Goal: Information Seeking & Learning: Understand process/instructions

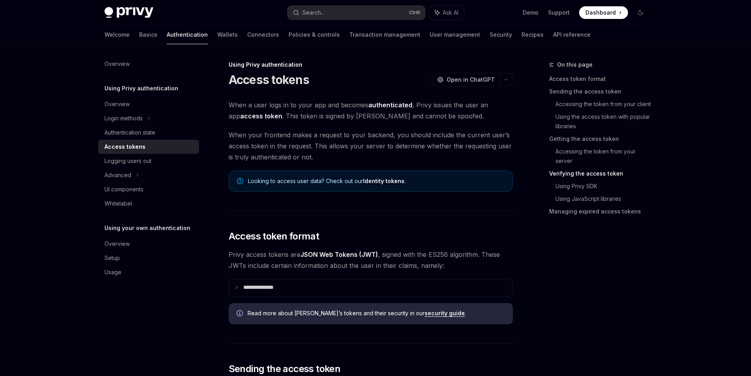
scroll to position [1230, 0]
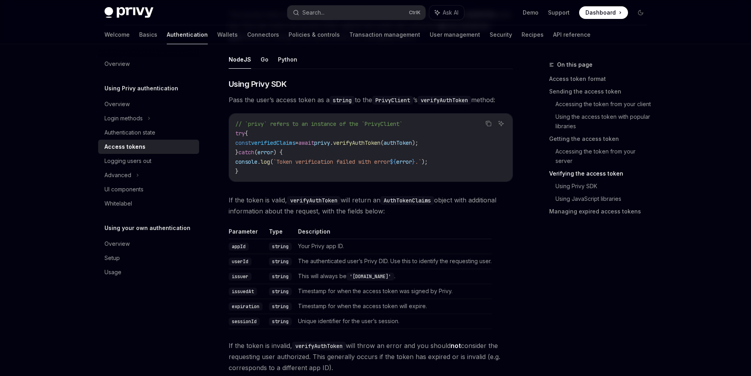
click at [330, 146] on span "privy" at bounding box center [322, 142] width 16 height 7
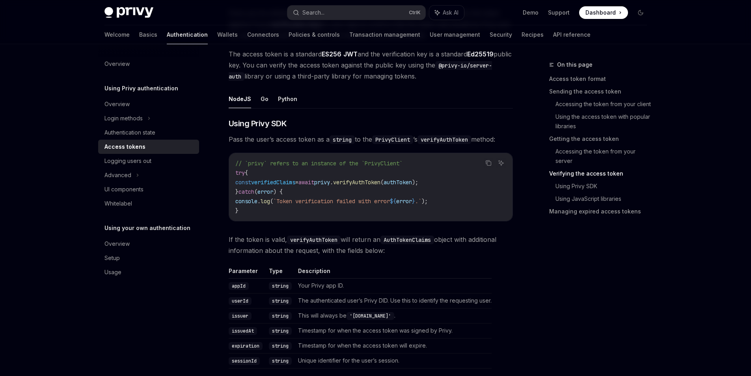
click at [293, 215] on code "// `privy` refers to an instance of the `PrivyClient` try { const verifiedClaim…" at bounding box center [370, 187] width 271 height 57
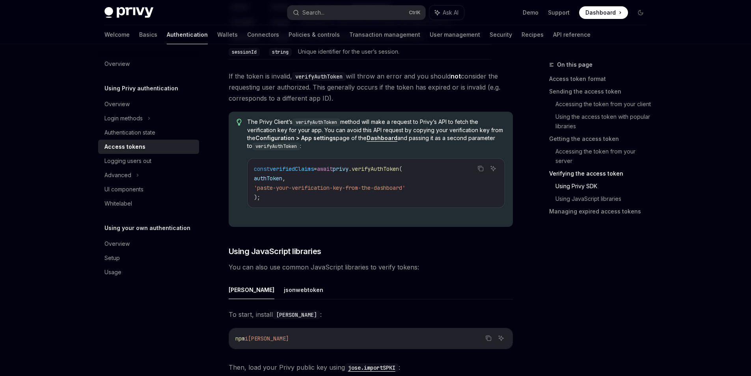
scroll to position [1546, 0]
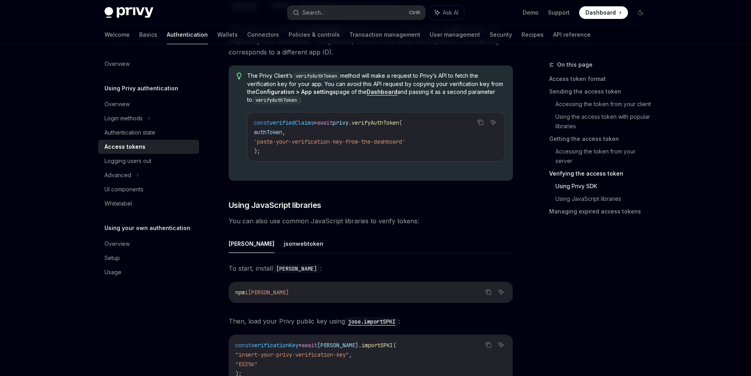
click at [389, 126] on span "verifyAuthToken" at bounding box center [375, 122] width 47 height 7
click at [368, 156] on code "const verifiedClaims = await privy . verifyAuthToken ( authToken , 'paste-your-…" at bounding box center [376, 137] width 244 height 38
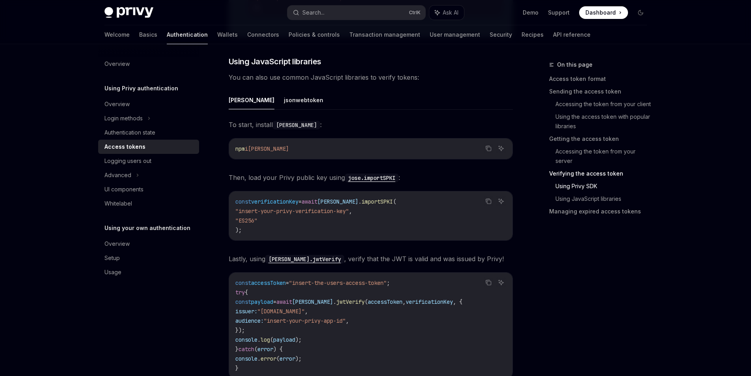
scroll to position [1703, 0]
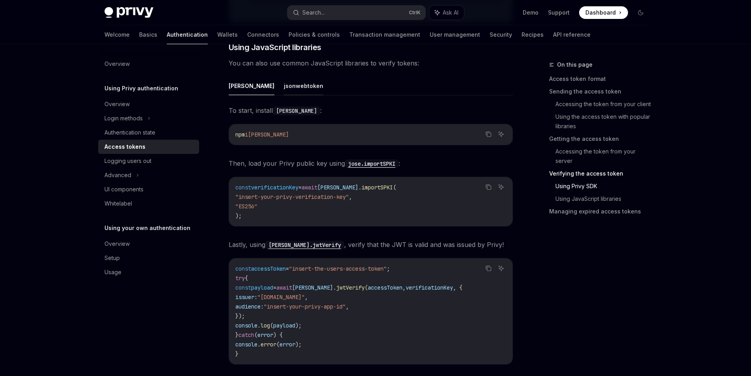
click at [284, 95] on button "jsonwebtoken" at bounding box center [303, 86] width 39 height 19
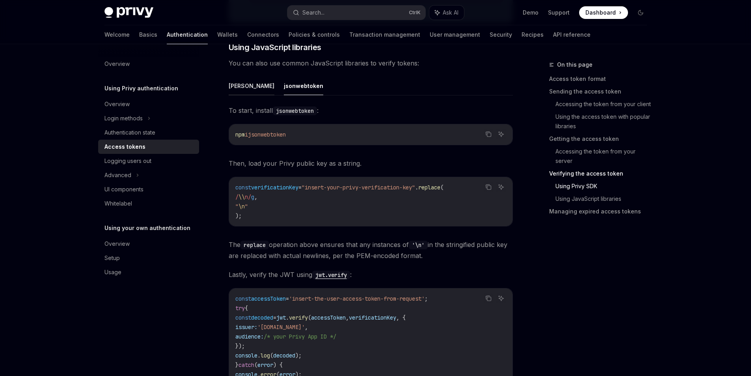
click at [229, 95] on button "jose" at bounding box center [252, 86] width 46 height 19
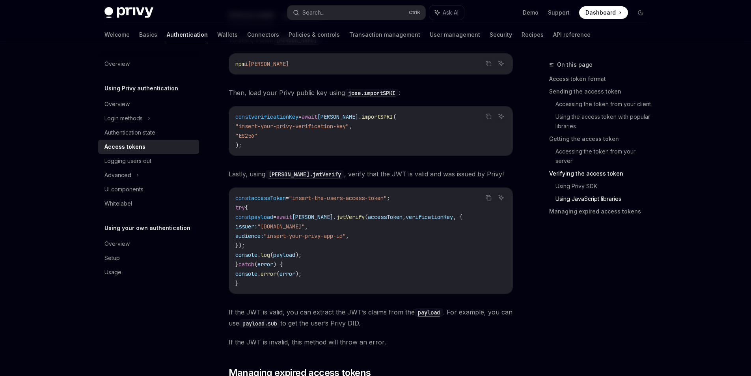
scroll to position [1861, 0]
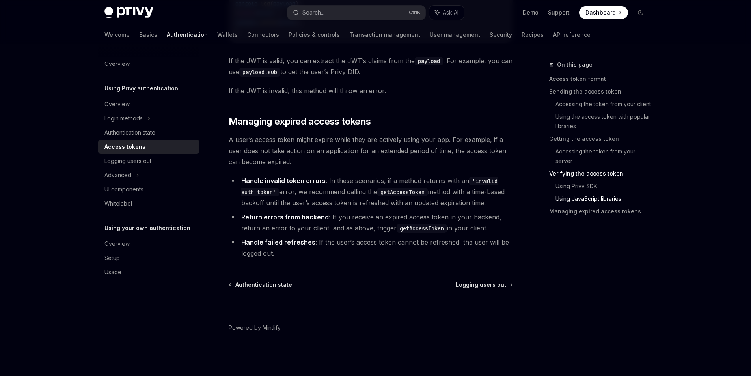
click at [236, 128] on span "Managing expired access tokens" at bounding box center [300, 121] width 142 height 13
click at [262, 183] on li "Handle invalid token errors : In these scenarios, if a method returns with an '…" at bounding box center [371, 191] width 284 height 33
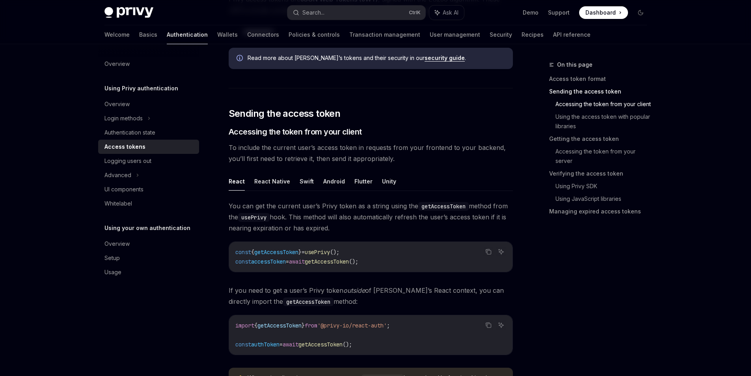
scroll to position [0, 0]
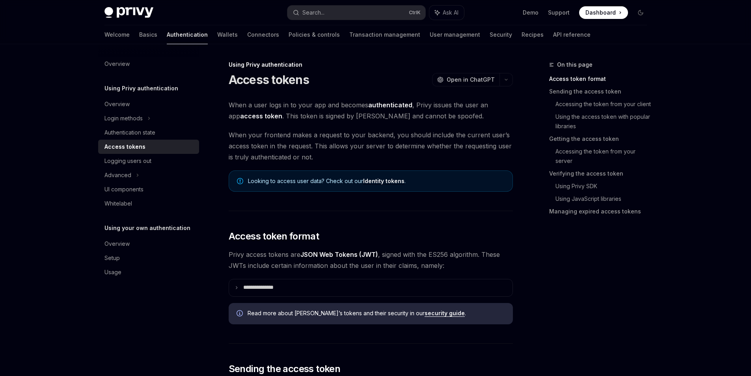
drag, startPoint x: 333, startPoint y: 283, endPoint x: 319, endPoint y: 189, distance: 95.2
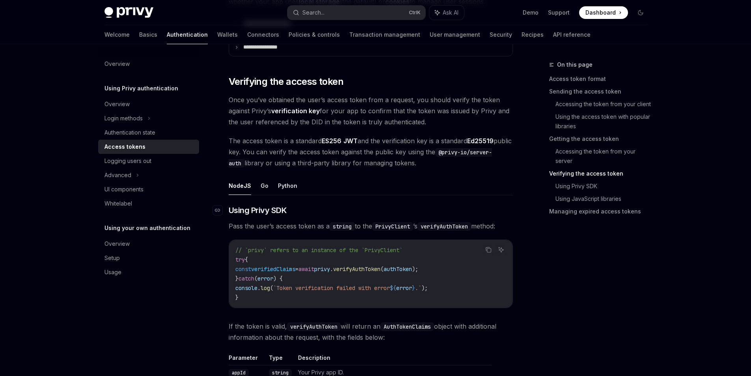
drag, startPoint x: 318, startPoint y: 152, endPoint x: 322, endPoint y: 287, distance: 135.0
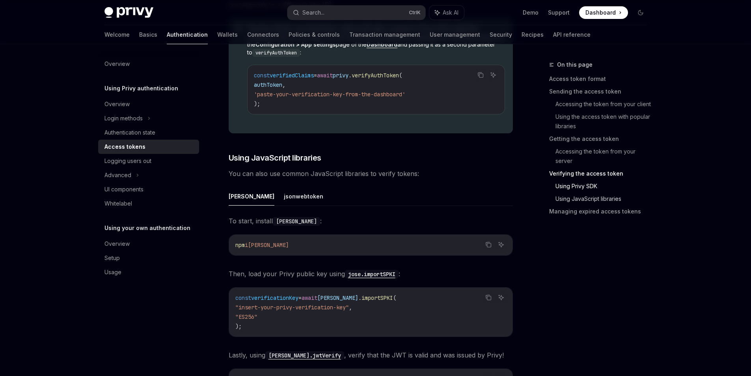
click at [598, 205] on link "Using JavaScript libraries" at bounding box center [605, 199] width 98 height 13
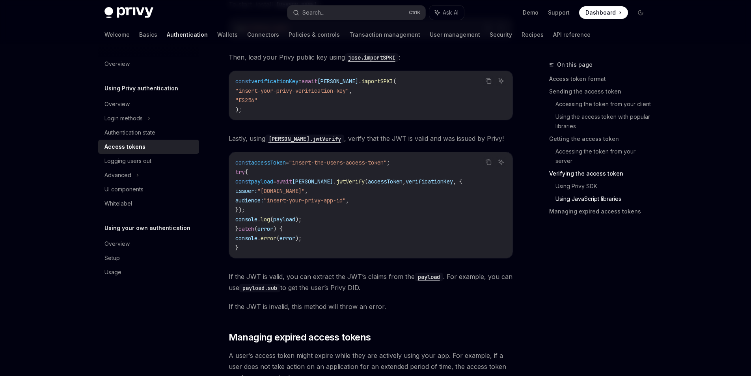
scroll to position [1823, 0]
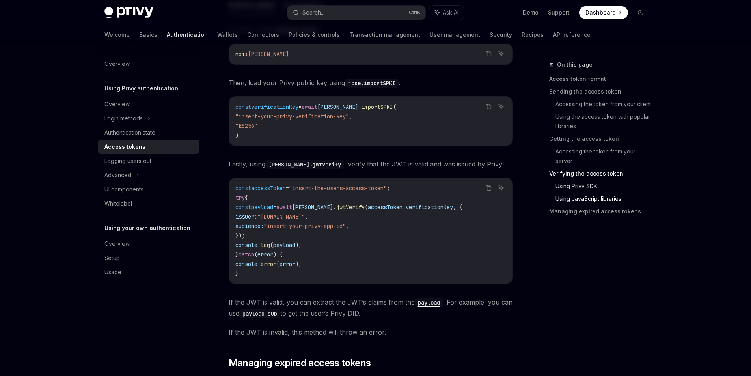
click at [606, 193] on link "Using Privy SDK" at bounding box center [605, 186] width 98 height 13
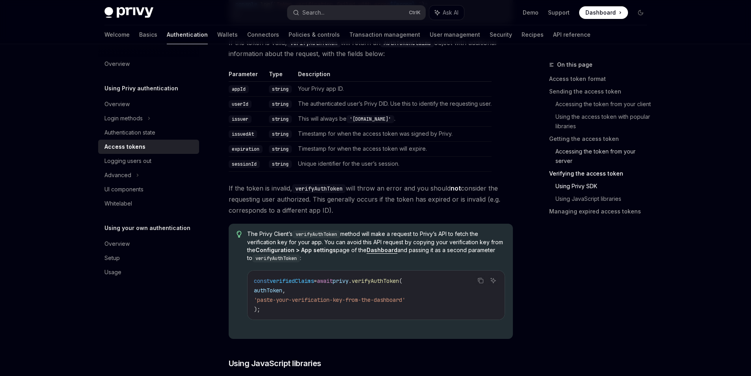
click at [591, 167] on link "Accessing the token from your server" at bounding box center [605, 156] width 98 height 22
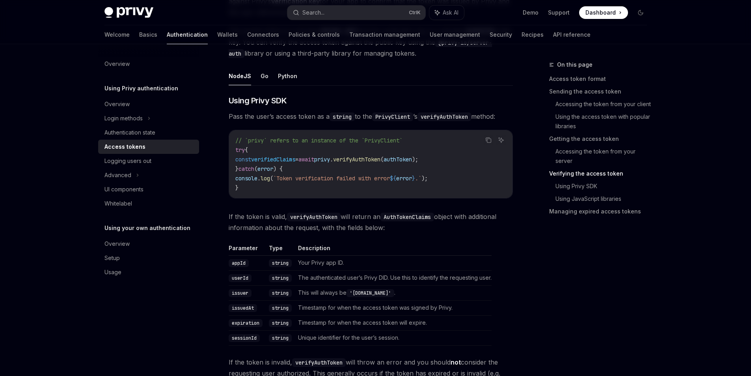
scroll to position [1232, 0]
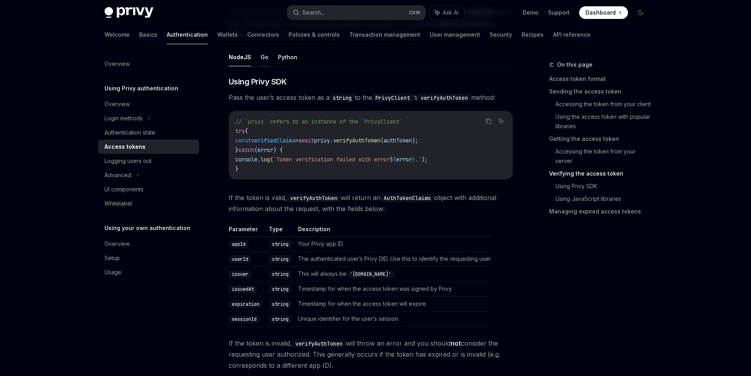
click at [261, 66] on button "Go" at bounding box center [265, 57] width 8 height 19
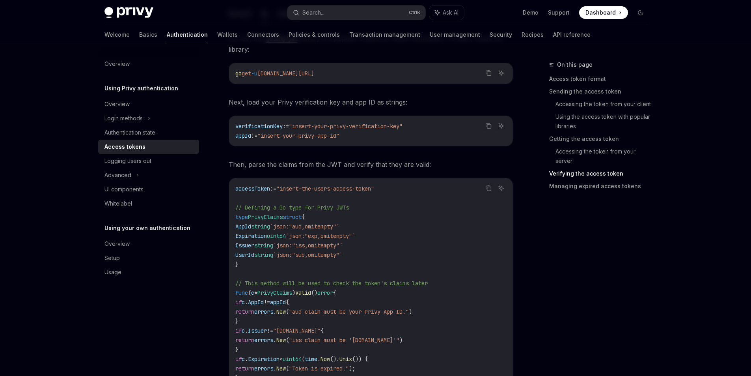
scroll to position [1232, 0]
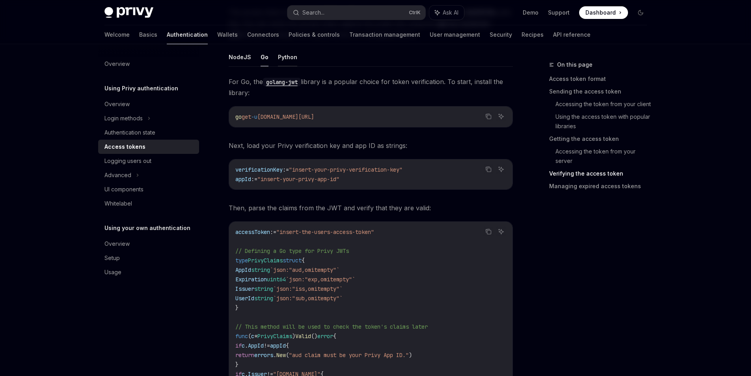
click at [279, 66] on button "Python" at bounding box center [287, 57] width 19 height 19
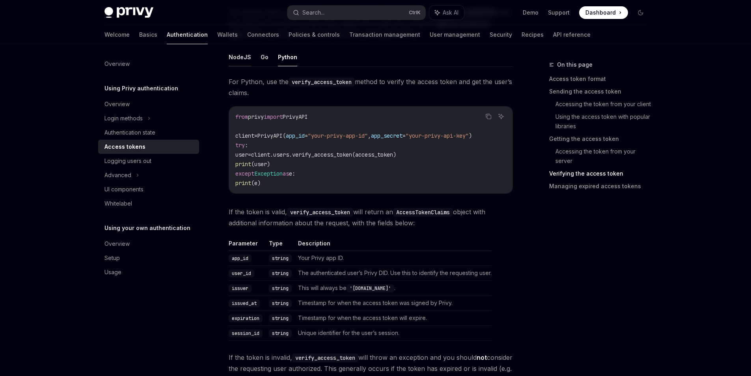
click at [229, 66] on button "NodeJS" at bounding box center [240, 57] width 22 height 19
type textarea "*"
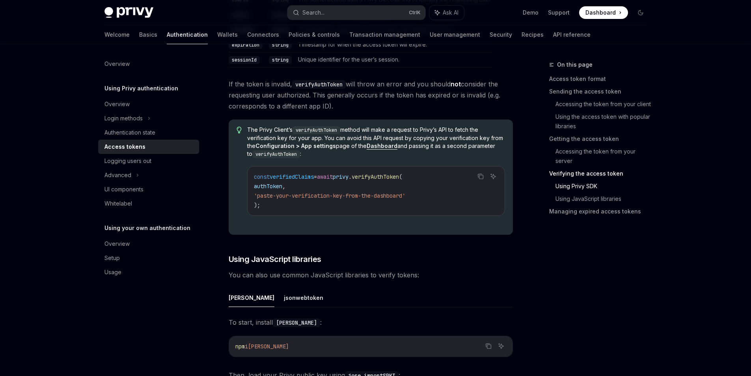
drag, startPoint x: 411, startPoint y: 241, endPoint x: 401, endPoint y: 195, distance: 47.3
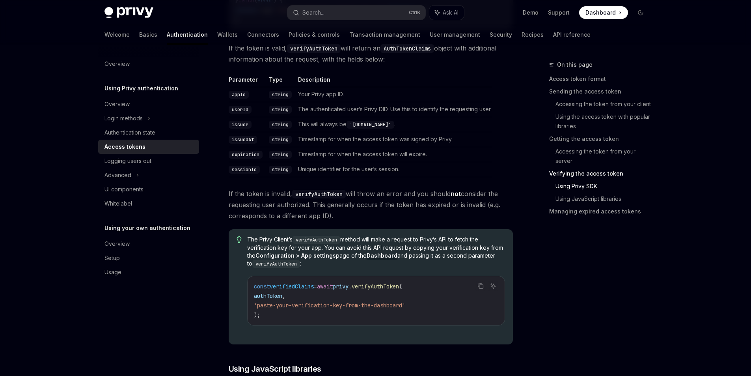
scroll to position [1380, 0]
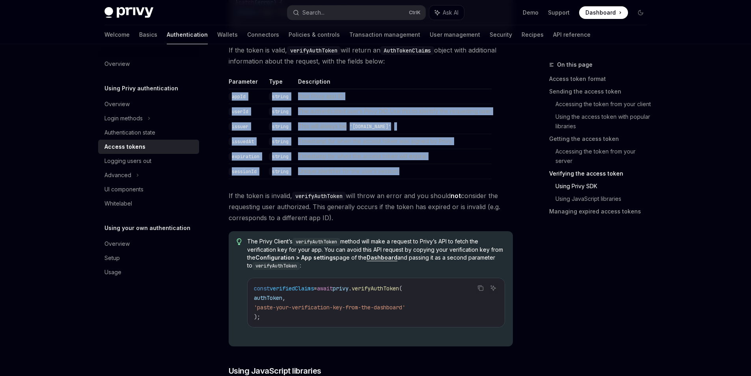
drag, startPoint x: 406, startPoint y: 264, endPoint x: 221, endPoint y: 187, distance: 200.9
click at [229, 179] on tbody "appId string Your Privy app ID. userId string The authenticated user’s Privy DI…" at bounding box center [360, 134] width 263 height 90
click at [342, 134] on td "This will always be 'privy.io' ." at bounding box center [393, 126] width 197 height 15
click at [396, 164] on td "Timestamp for when the access token will expire." at bounding box center [393, 156] width 197 height 15
drag, startPoint x: 407, startPoint y: 262, endPoint x: 224, endPoint y: 183, distance: 199.3
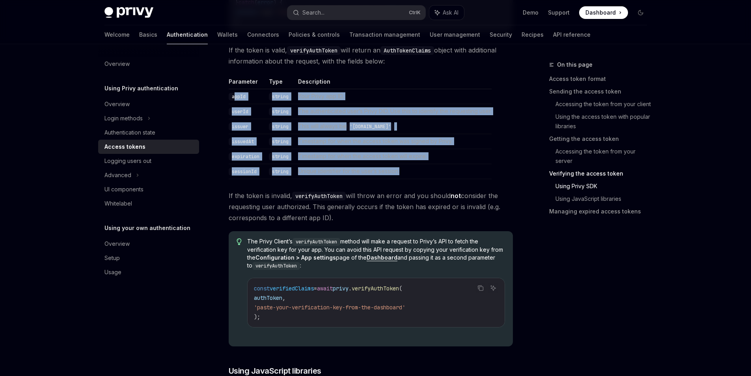
click at [229, 179] on tbody "appId string Your Privy app ID. userId string The authenticated user’s Privy DI…" at bounding box center [360, 134] width 263 height 90
drag, startPoint x: 266, startPoint y: 192, endPoint x: 239, endPoint y: 190, distance: 27.3
click at [266, 104] on td "string" at bounding box center [280, 96] width 29 height 15
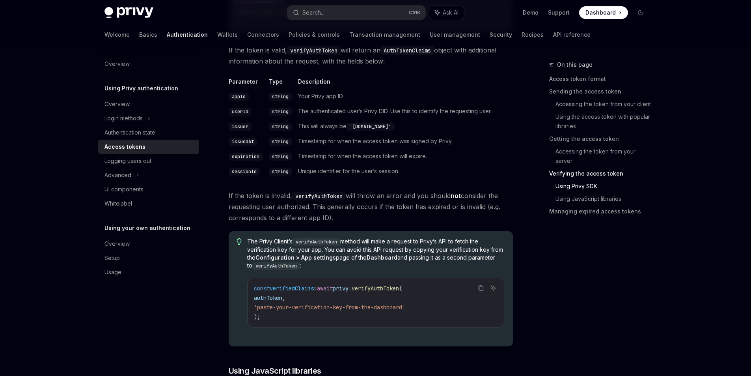
click at [229, 101] on code "appId" at bounding box center [239, 97] width 20 height 8
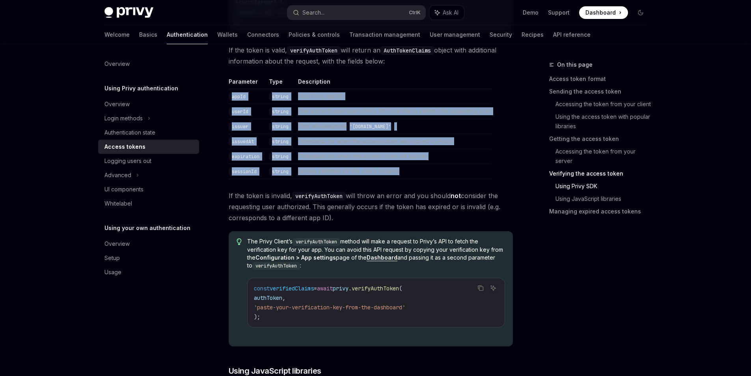
drag, startPoint x: 414, startPoint y: 262, endPoint x: 237, endPoint y: 190, distance: 190.9
click at [229, 179] on tbody "appId string Your Privy app ID. userId string The authenticated user’s Privy DI…" at bounding box center [360, 134] width 263 height 90
click at [325, 119] on td "The authenticated user’s Privy DID. Use this to identify the requesting user." at bounding box center [393, 111] width 197 height 15
drag, startPoint x: 335, startPoint y: 247, endPoint x: 207, endPoint y: 190, distance: 139.0
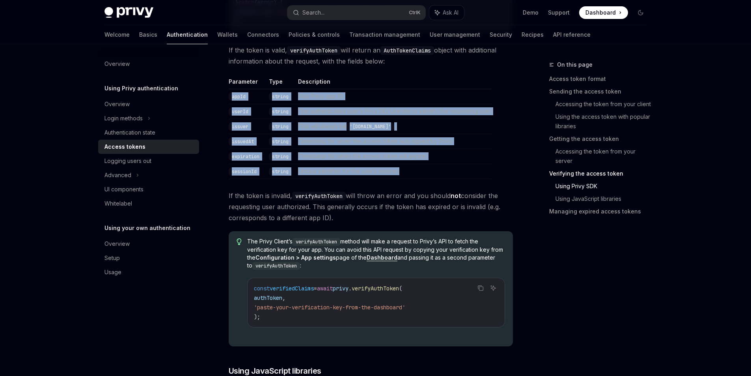
click at [322, 134] on td "This will always be 'privy.io' ." at bounding box center [393, 126] width 197 height 15
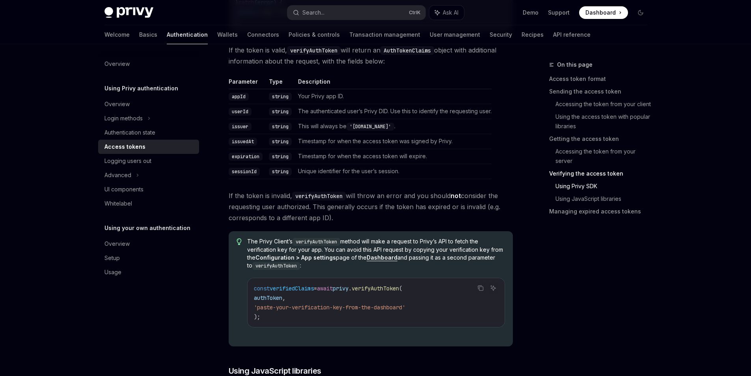
click at [232, 116] on code "userId" at bounding box center [240, 112] width 23 height 8
copy code "userId"
click at [243, 119] on td "userId" at bounding box center [247, 111] width 37 height 15
click at [239, 116] on code "userId" at bounding box center [240, 112] width 23 height 8
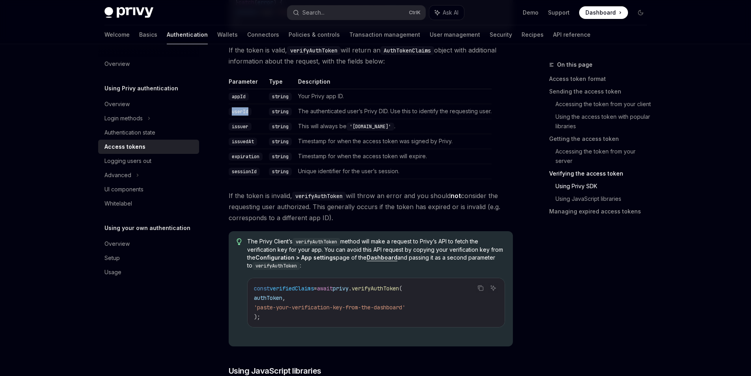
click at [239, 116] on code "userId" at bounding box center [240, 112] width 23 height 8
copy code "userId"
click at [229, 131] on code "issuer" at bounding box center [240, 127] width 23 height 8
click at [407, 55] on code "AuthTokenClaims" at bounding box center [408, 50] width 54 height 9
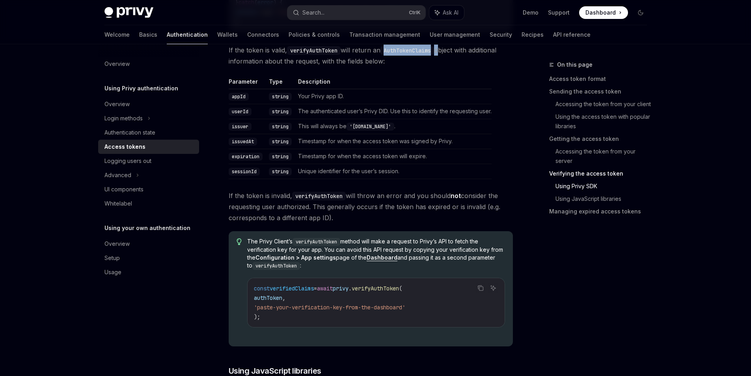
copy span "AuthTokenClaims"
drag, startPoint x: 402, startPoint y: 178, endPoint x: 388, endPoint y: 153, distance: 28.9
click at [401, 177] on table "Parameter Type Description appId string Your Privy app ID. userId string The au…" at bounding box center [371, 128] width 284 height 101
drag, startPoint x: 391, startPoint y: 136, endPoint x: 442, endPoint y: 137, distance: 51.3
click at [434, 55] on code "AuthTokenClaims" at bounding box center [408, 50] width 54 height 9
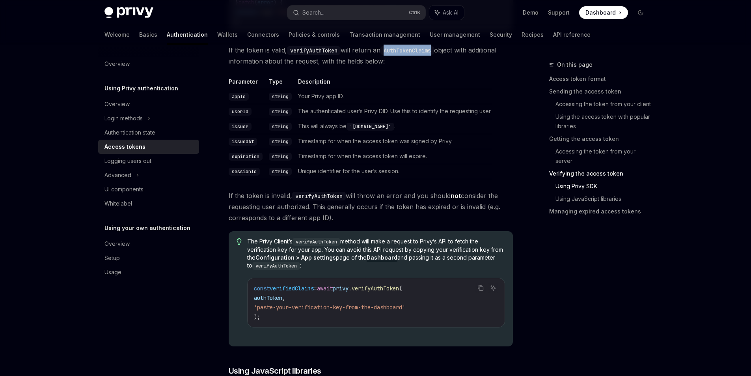
copy code "AuthTokenClaims"
drag, startPoint x: 392, startPoint y: 152, endPoint x: 409, endPoint y: 142, distance: 19.4
click at [398, 67] on span "If the token is valid, verifyAuthToken will return an AuthTokenClaims object wi…" at bounding box center [371, 56] width 284 height 22
click at [409, 55] on code "AuthTokenClaims" at bounding box center [408, 50] width 54 height 9
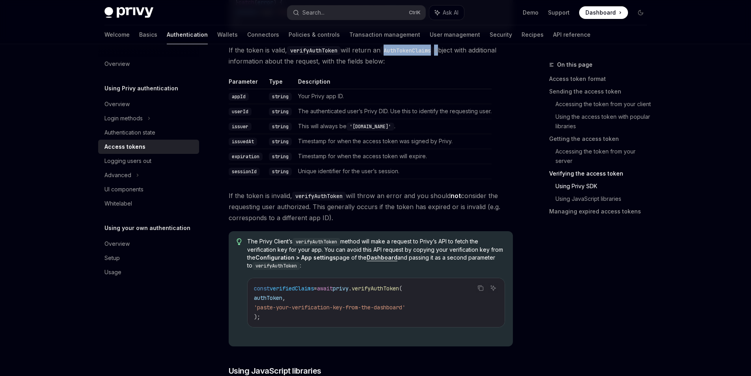
click at [409, 55] on code "AuthTokenClaims" at bounding box center [408, 50] width 54 height 9
click at [447, 67] on span "If the token is valid, verifyAuthToken will return an AuthTokenClaims object wi…" at bounding box center [371, 56] width 284 height 22
drag, startPoint x: 443, startPoint y: 137, endPoint x: 390, endPoint y: 137, distance: 52.5
click at [390, 55] on code "AuthTokenClaims" at bounding box center [408, 50] width 54 height 9
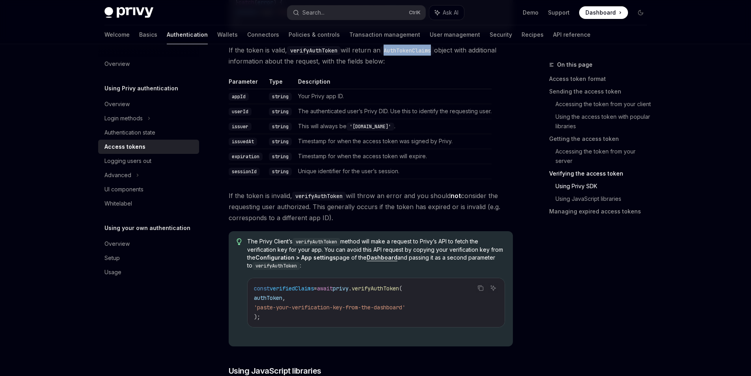
copy code "AuthTokenClaims"
click at [416, 67] on span "If the token is valid, verifyAuthToken will return an AuthTokenClaims object wi…" at bounding box center [371, 56] width 284 height 22
click at [416, 55] on code "AuthTokenClaims" at bounding box center [408, 50] width 54 height 9
copy code "AuthTokenClaims"
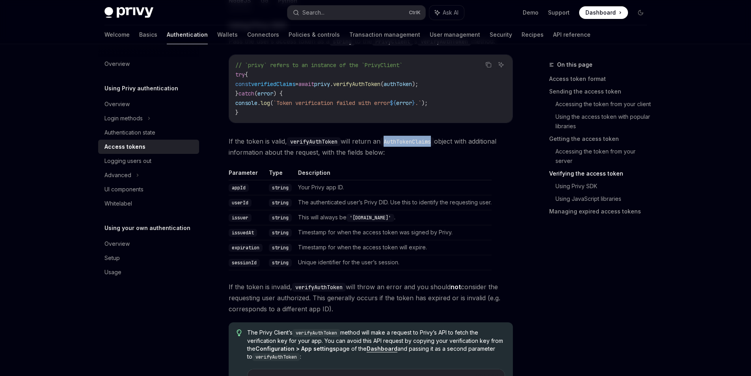
scroll to position [1262, 0]
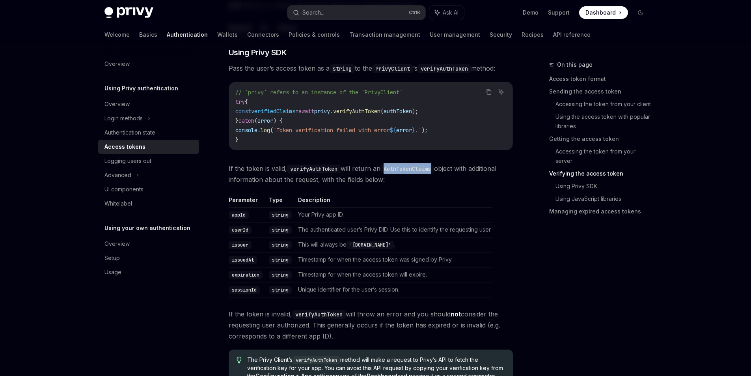
click at [147, 151] on div "Access tokens" at bounding box center [150, 146] width 90 height 9
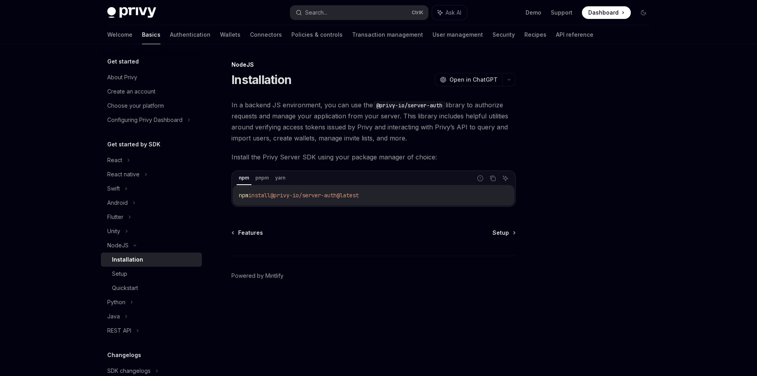
drag, startPoint x: 381, startPoint y: 207, endPoint x: 285, endPoint y: 194, distance: 97.5
click at [378, 200] on code "npm install @privy-io/server-auth@latest" at bounding box center [373, 195] width 269 height 9
drag, startPoint x: 374, startPoint y: 208, endPoint x: 341, endPoint y: 205, distance: 33.6
click at [341, 200] on code "yarn add @privy-io/server-auth@latest" at bounding box center [373, 195] width 269 height 9
click at [477, 200] on code "yarn add @privy-io/server-auth@latest" at bounding box center [373, 195] width 269 height 9
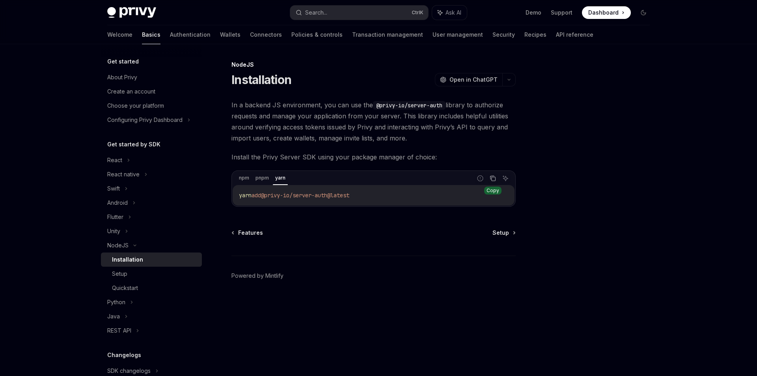
drag, startPoint x: 497, startPoint y: 192, endPoint x: 255, endPoint y: 226, distance: 244.6
click at [497, 183] on button "Copy the contents from the code block" at bounding box center [493, 178] width 10 height 10
click at [340, 226] on div "NodeJS Installation OpenAI Open in ChatGPT OpenAI Open in ChatGPT In a backend …" at bounding box center [299, 218] width 435 height 316
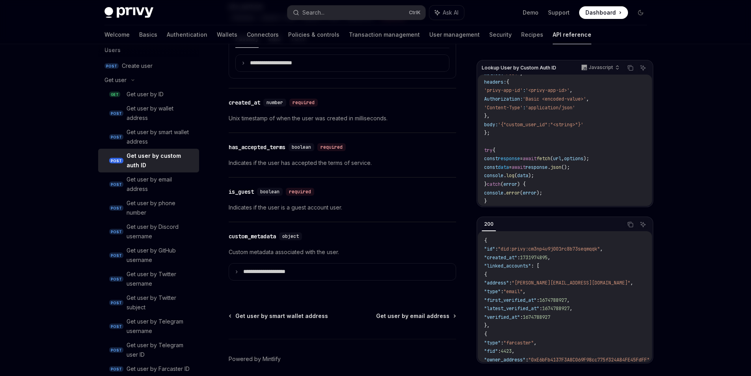
scroll to position [710, 0]
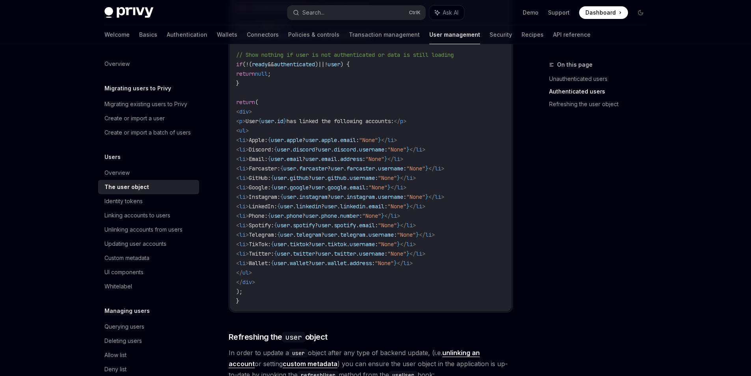
scroll to position [789, 0]
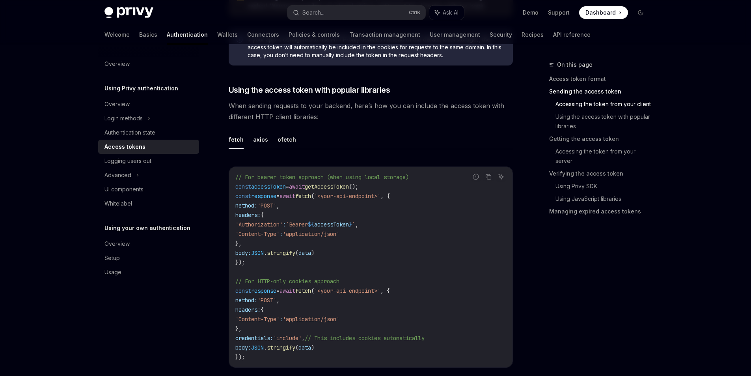
scroll to position [631, 0]
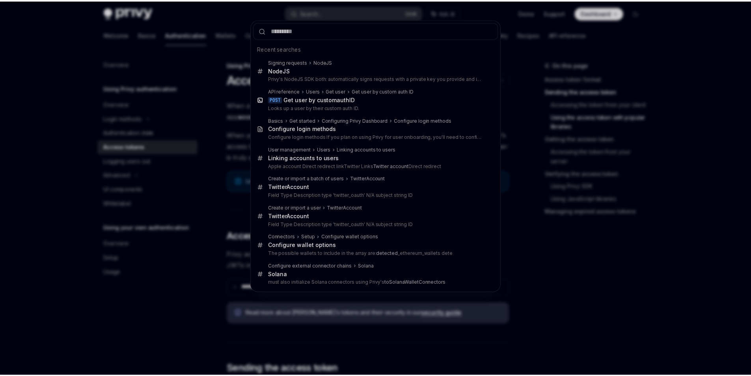
scroll to position [868, 0]
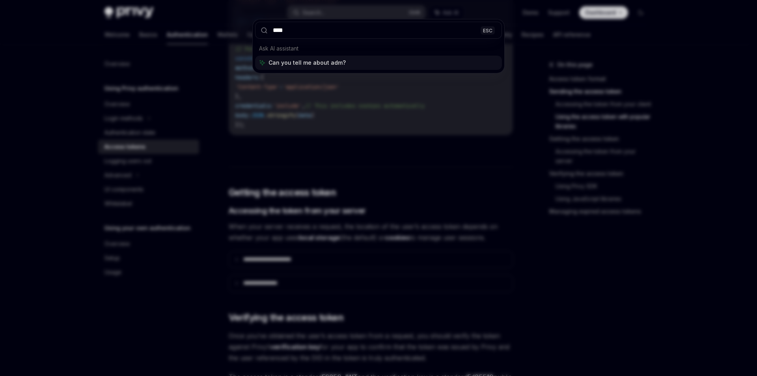
type input "*****"
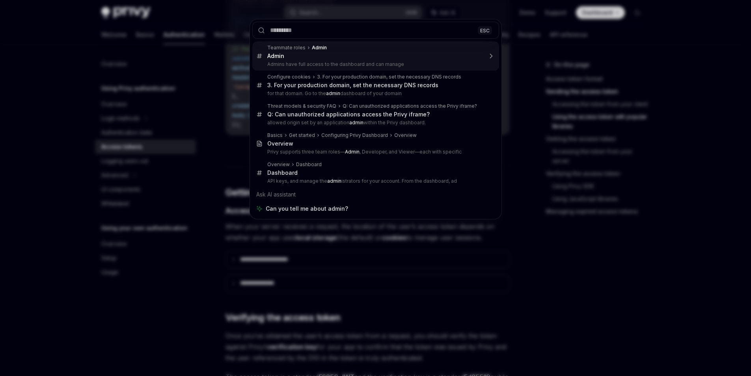
type textarea "*"
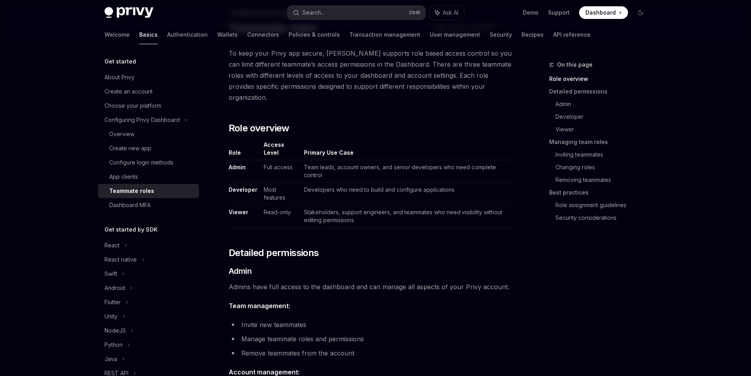
scroll to position [118, 0]
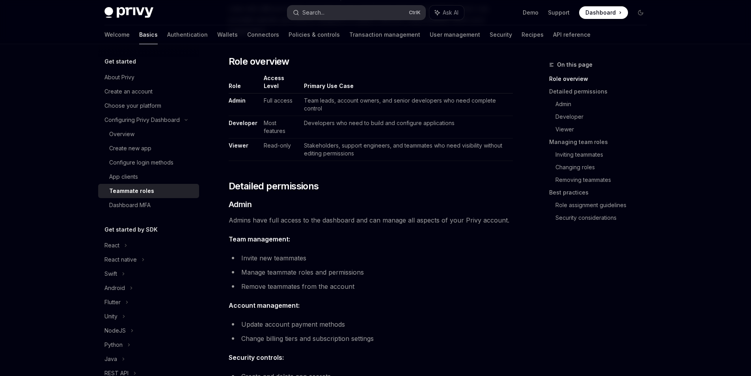
click at [343, 13] on button "Search... Ctrl K" at bounding box center [357, 13] width 138 height 14
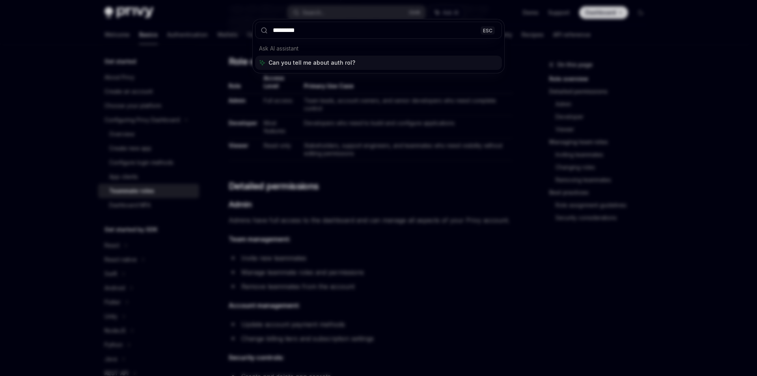
type input "**********"
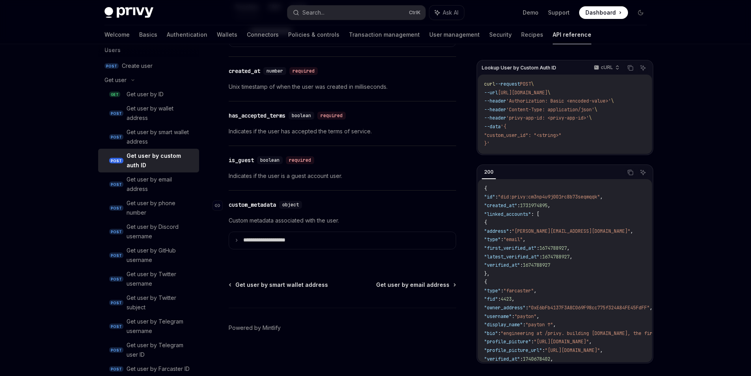
scroll to position [720, 0]
click at [270, 237] on p "**********" at bounding box center [272, 240] width 58 height 7
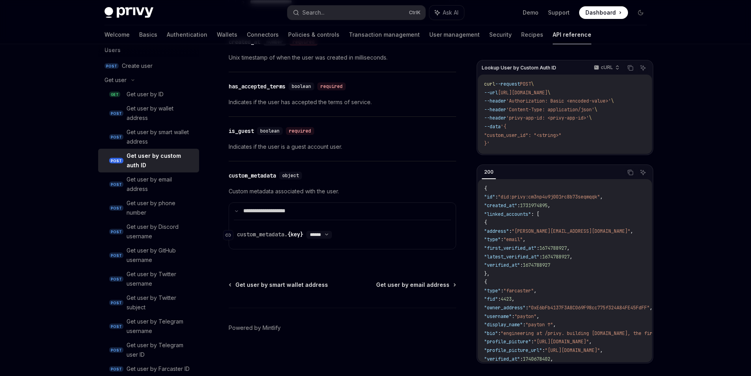
click at [283, 238] on span "custom_metadata." at bounding box center [262, 234] width 50 height 7
click at [292, 232] on div "​ custom_metadata. {key} ****** ****** *******" at bounding box center [342, 234] width 211 height 29
click at [273, 207] on p "**********" at bounding box center [271, 210] width 56 height 7
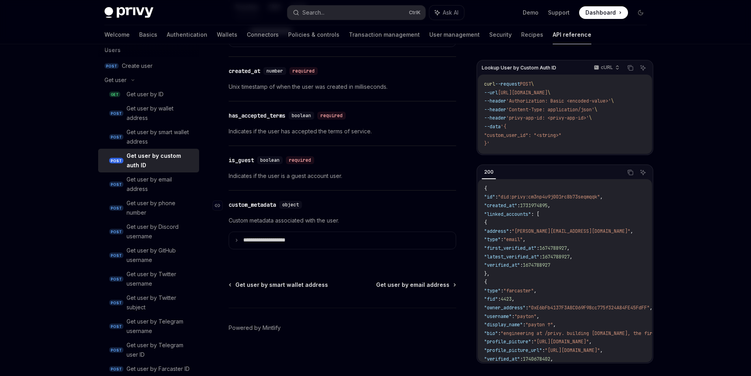
scroll to position [720, 0]
drag, startPoint x: 273, startPoint y: 194, endPoint x: 219, endPoint y: 194, distance: 54.8
click at [229, 201] on div "​ custom_metadata object" at bounding box center [267, 205] width 77 height 8
copy div "​ custom_metadata"
click at [261, 247] on div "**********" at bounding box center [343, 225] width 228 height 68
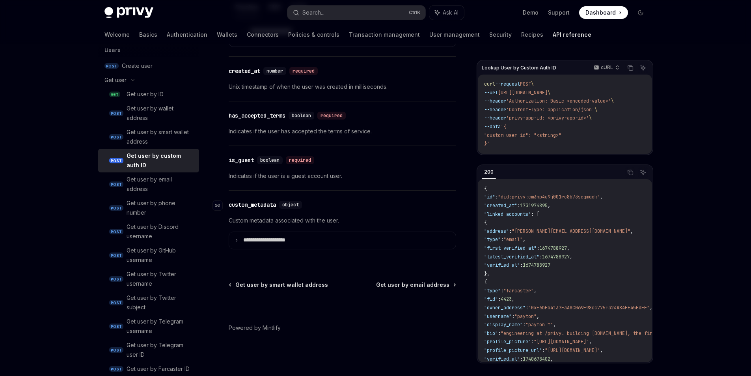
click at [244, 201] on div "custom_metadata" at bounding box center [252, 205] width 47 height 8
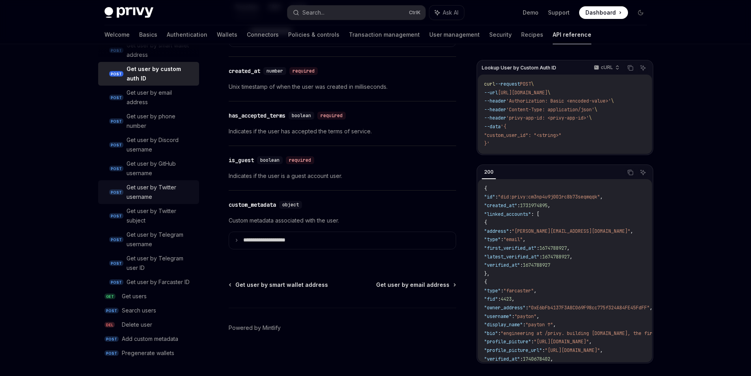
scroll to position [822, 0]
click at [122, 334] on div "Add custom metadata" at bounding box center [150, 338] width 56 height 9
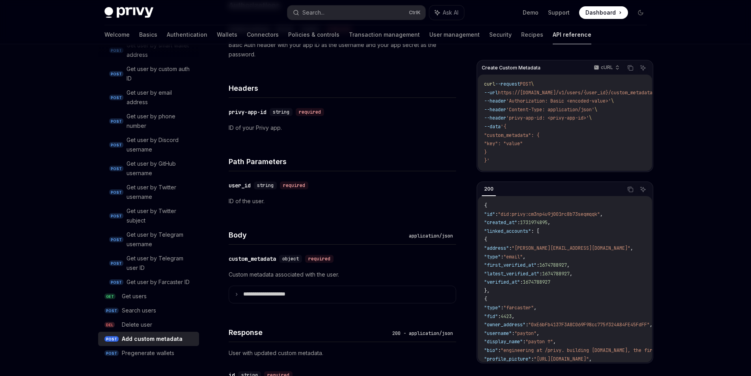
scroll to position [197, 0]
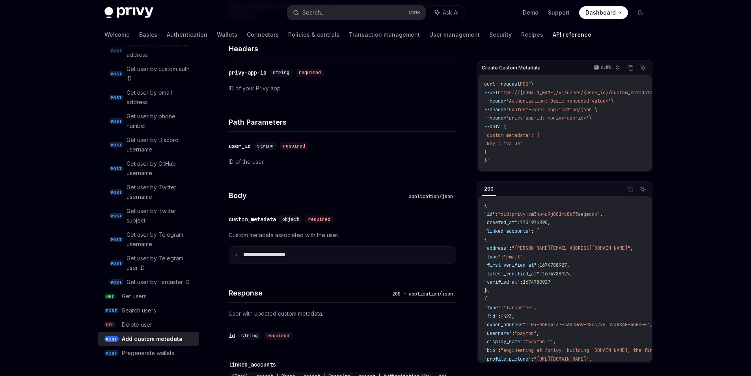
click at [307, 264] on summary "**********" at bounding box center [342, 255] width 227 height 17
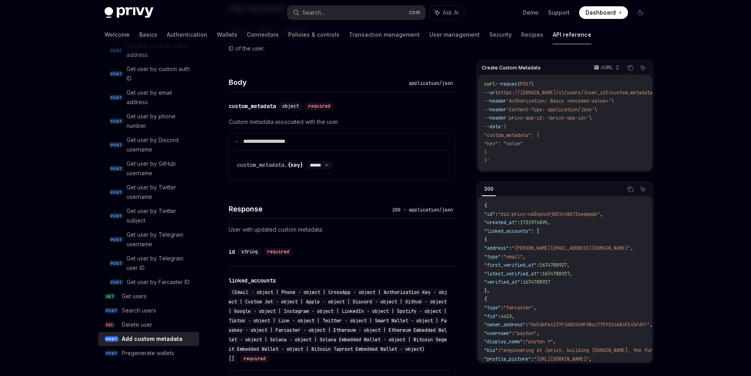
scroll to position [355, 0]
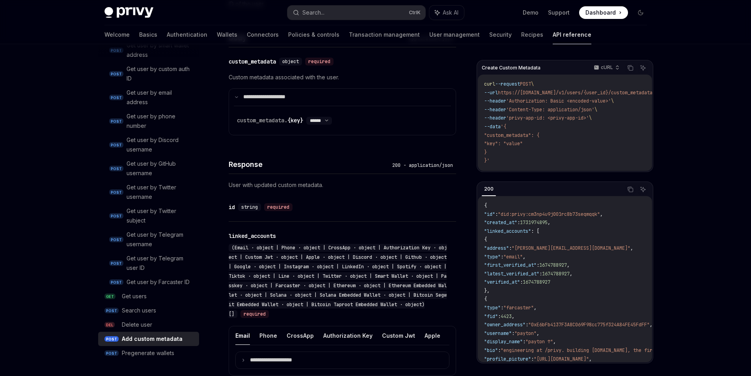
drag, startPoint x: 539, startPoint y: 185, endPoint x: 548, endPoint y: 185, distance: 8.7
click at [548, 172] on div "Create Custom Metadata cURL Copy Ask AI curl --request POST \ --url https://api…" at bounding box center [565, 116] width 177 height 112
drag, startPoint x: 537, startPoint y: 186, endPoint x: 548, endPoint y: 184, distance: 11.2
click at [548, 184] on div "Create Custom Metadata cURL Copy Ask AI curl --request POST \ --url https://api…" at bounding box center [565, 211] width 177 height 303
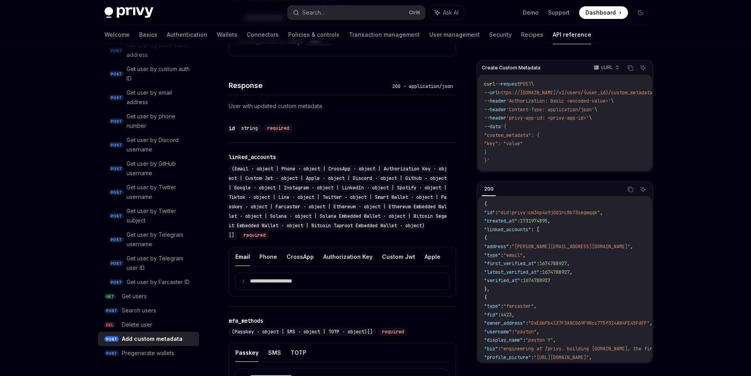
scroll to position [0, 0]
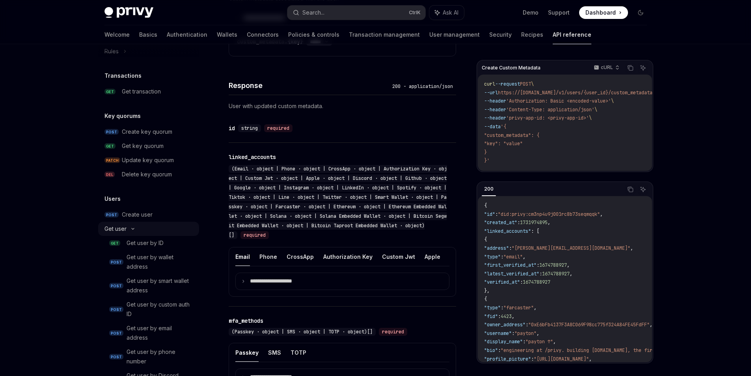
click at [105, 234] on div "Get user" at bounding box center [116, 228] width 22 height 9
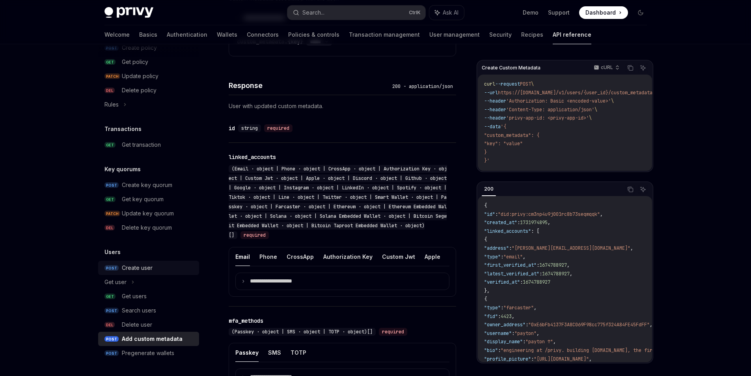
click at [101, 261] on link "POST Create user" at bounding box center [148, 268] width 101 height 14
type textarea "*"
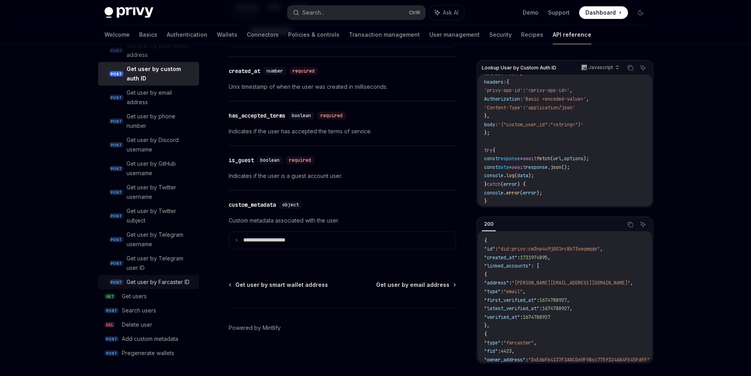
scroll to position [822, 0]
click at [146, 339] on div "Add custom metadata" at bounding box center [150, 338] width 56 height 9
type textarea "*"
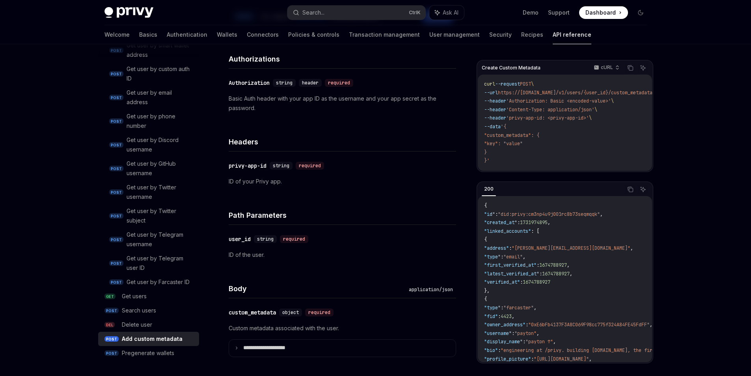
scroll to position [118, 0]
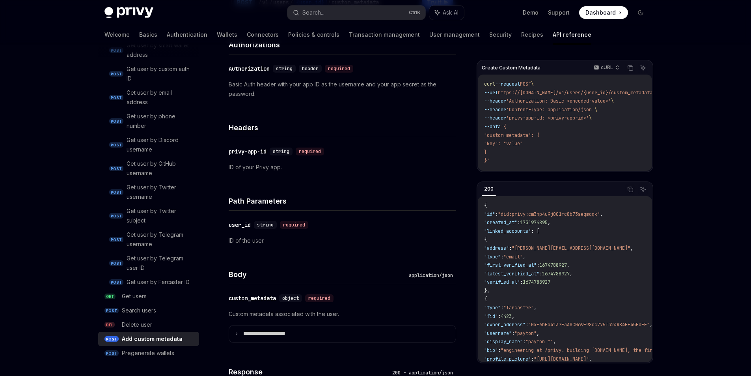
click at [330, 133] on h4 "Headers" at bounding box center [343, 127] width 228 height 11
